Goal: Transaction & Acquisition: Download file/media

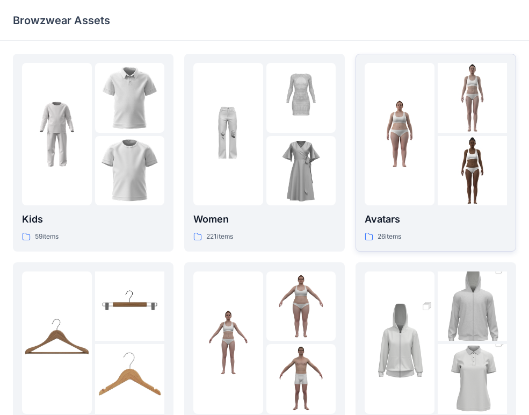
click at [450, 191] on img at bounding box center [473, 171] width 70 height 70
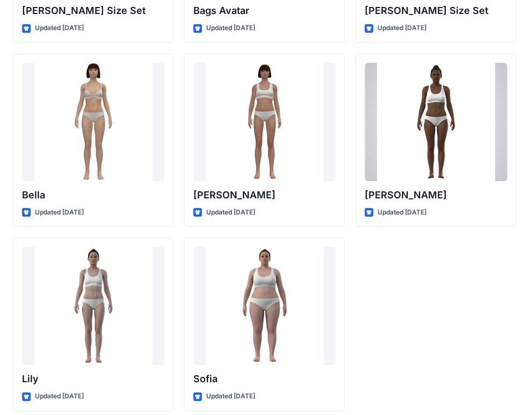
scroll to position [1292, 0]
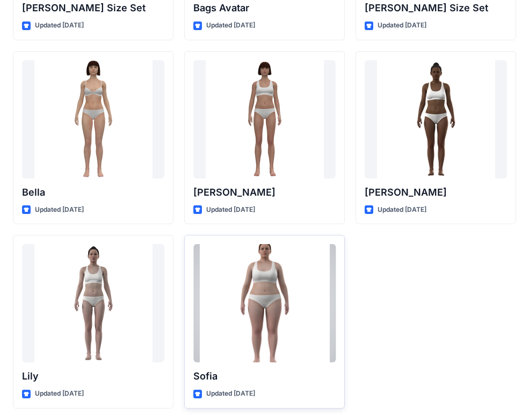
click at [285, 340] on div at bounding box center [265, 303] width 142 height 118
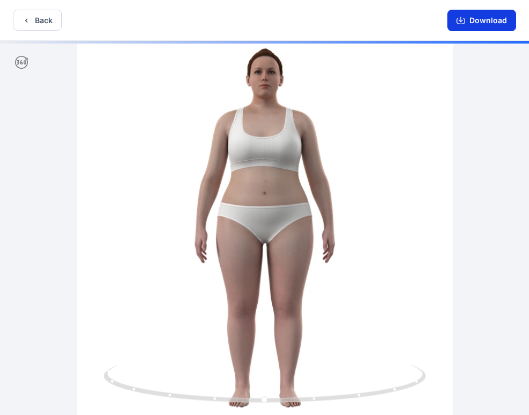
click at [504, 16] on button "Download" at bounding box center [482, 21] width 69 height 22
click at [474, 20] on button "Download" at bounding box center [482, 21] width 69 height 22
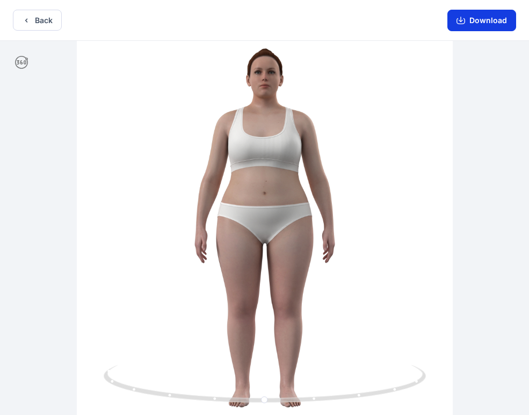
click at [475, 22] on button "Download" at bounding box center [482, 21] width 69 height 22
